Goal: Find contact information: Find contact information

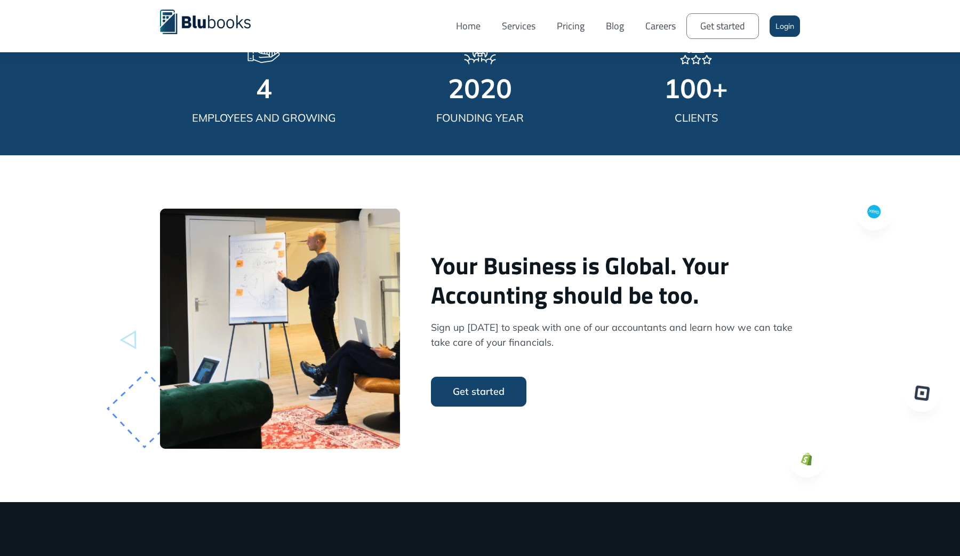
scroll to position [1197, 0]
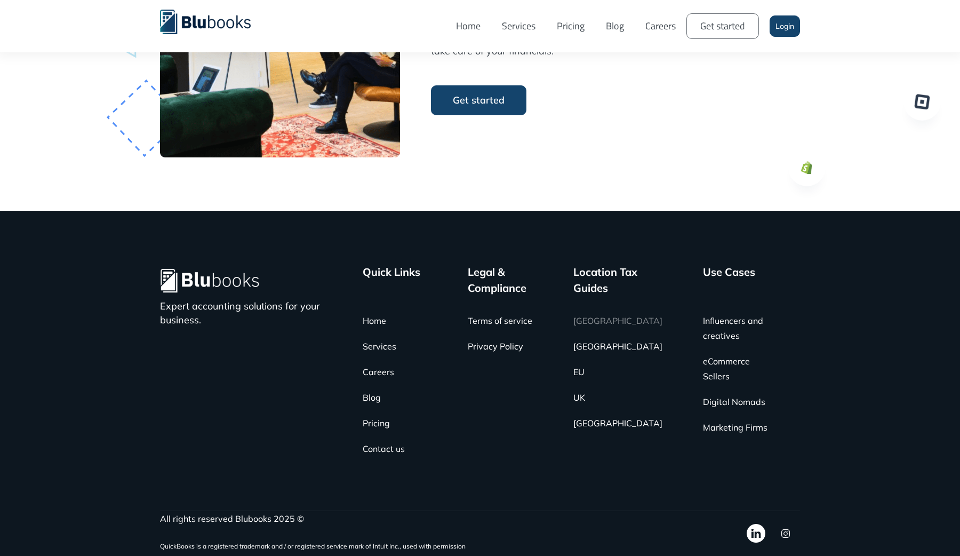
click at [605, 321] on link "[GEOGRAPHIC_DATA]" at bounding box center [617, 321] width 89 height 26
click at [396, 453] on link "Contact us" at bounding box center [384, 449] width 42 height 26
click at [518, 28] on link "Services" at bounding box center [518, 26] width 55 height 36
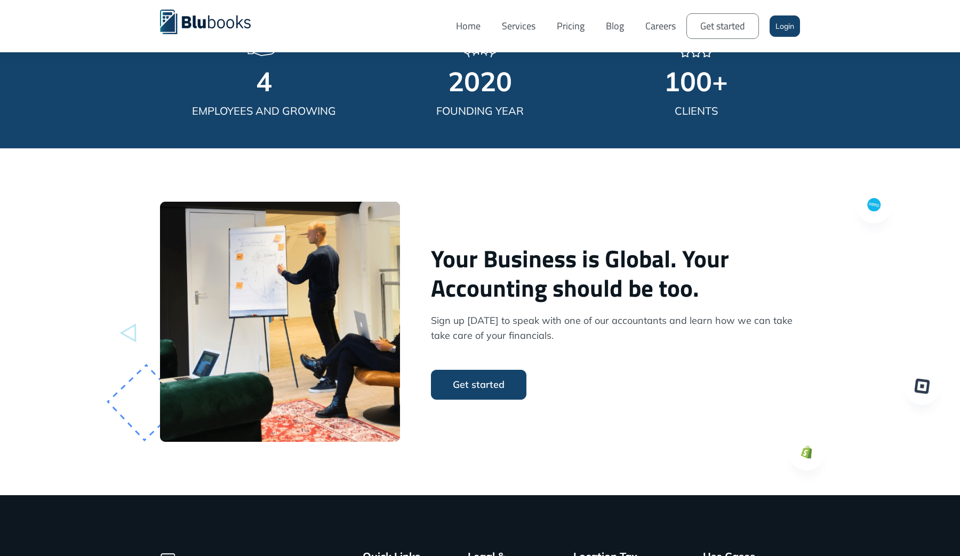
scroll to position [915, 0]
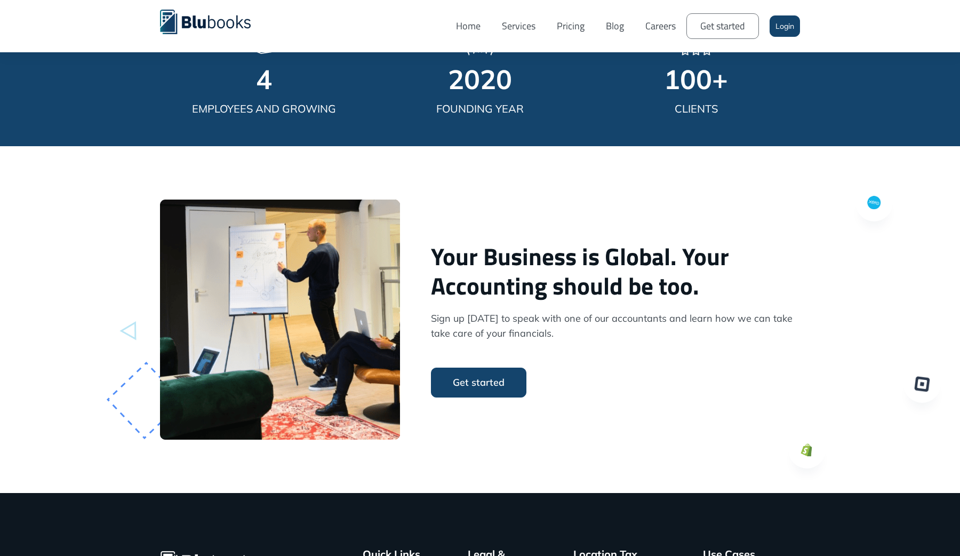
click at [522, 339] on p "Sign up [DATE] to speak with one of our accountants and learn how we can take t…" at bounding box center [615, 326] width 369 height 30
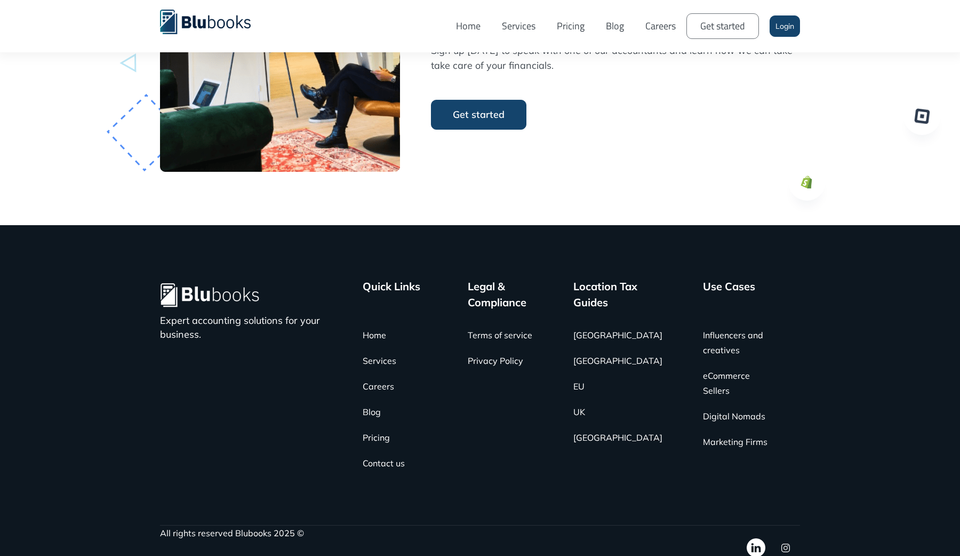
scroll to position [1197, 0]
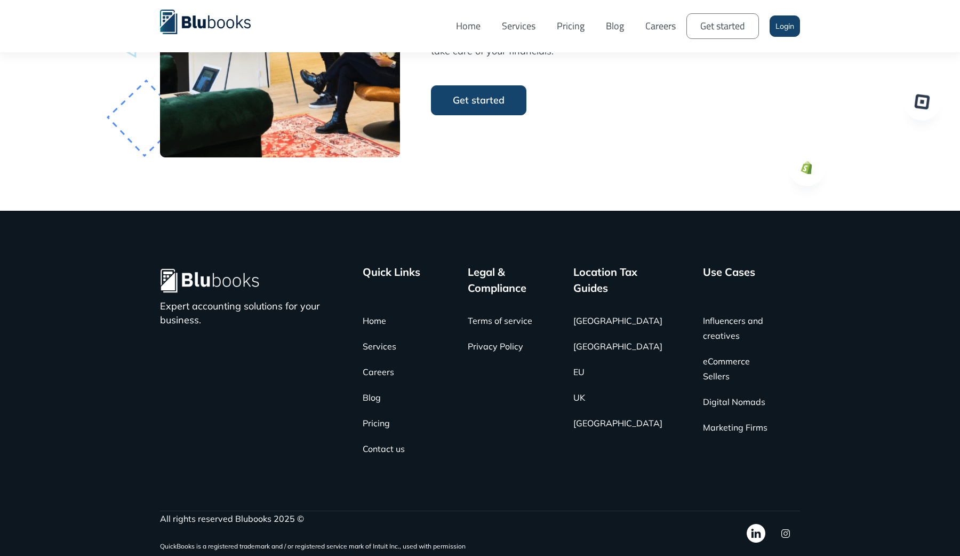
click at [467, 515] on div "All rights reserved Blubooks 2025 © QuickBooks is a registered trademark and / …" at bounding box center [480, 532] width 640 height 45
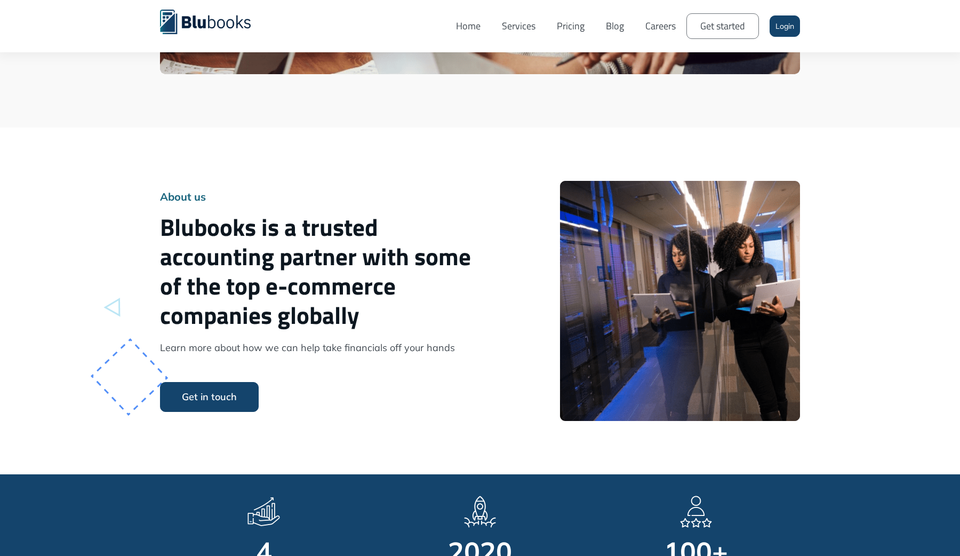
scroll to position [0, 0]
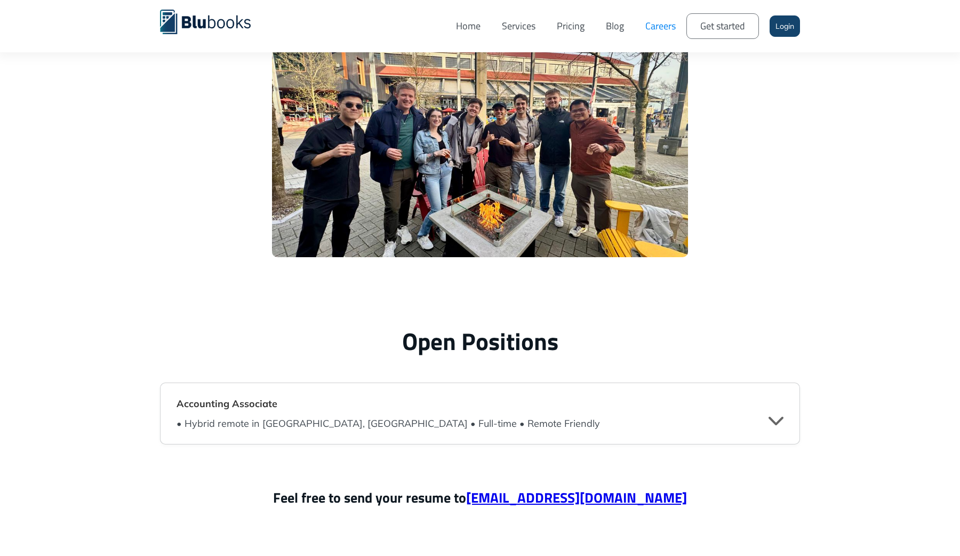
scroll to position [2358, 0]
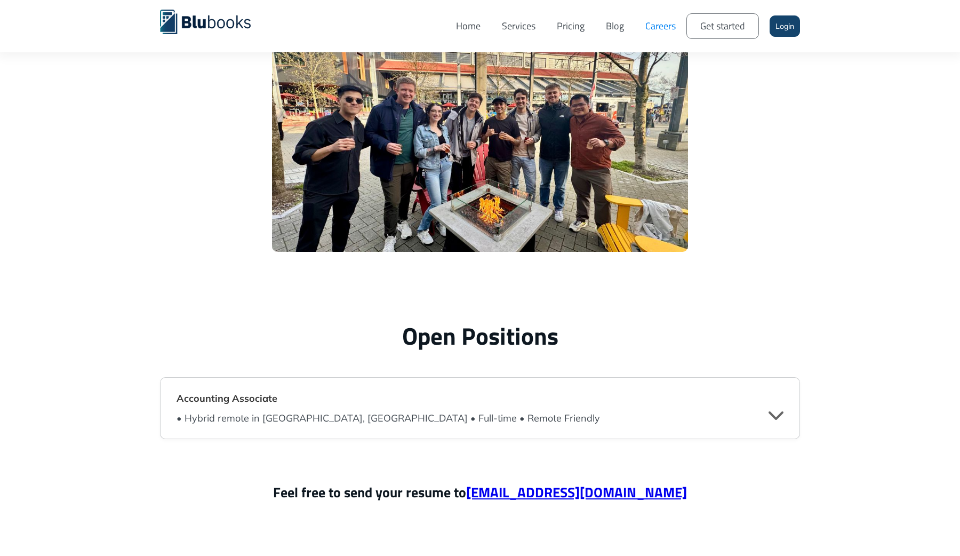
click at [774, 416] on div "" at bounding box center [775, 414] width 15 height 16
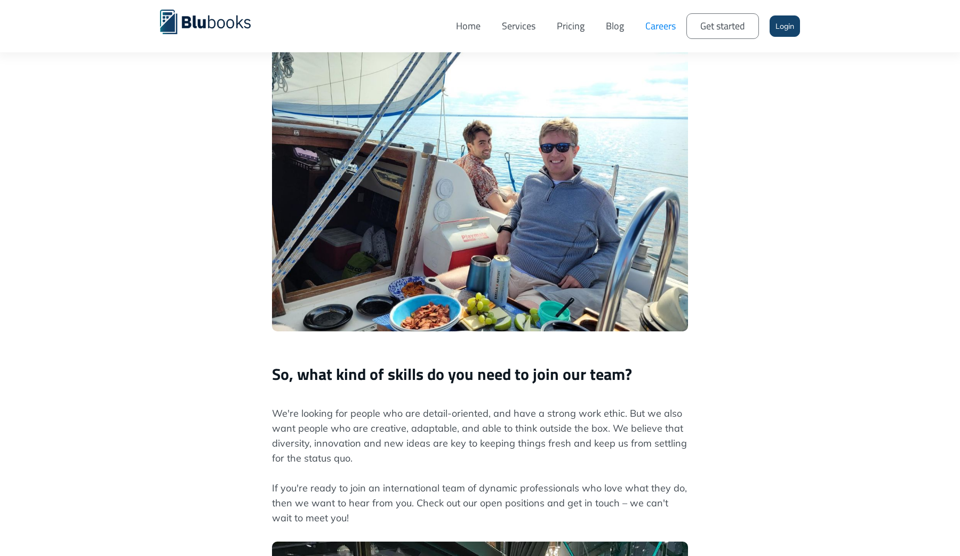
scroll to position [0, 0]
